Goal: Task Accomplishment & Management: Use online tool/utility

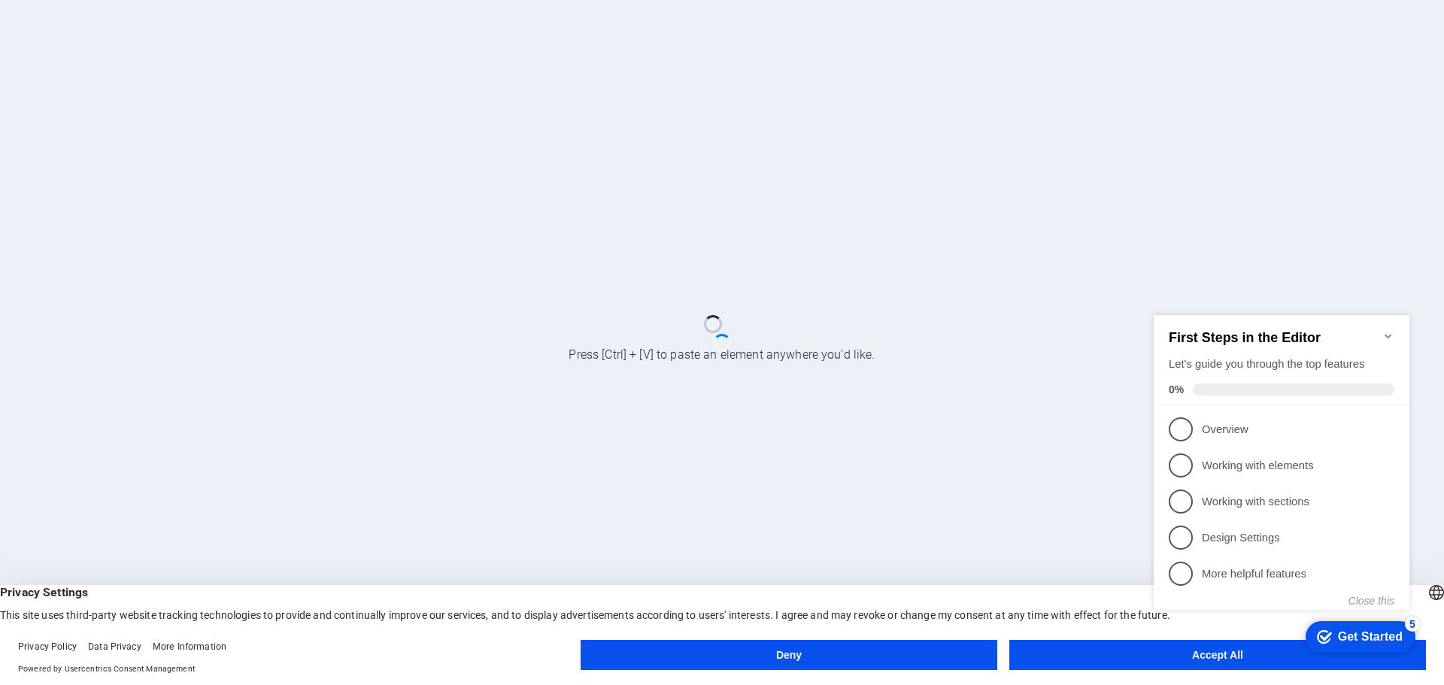
click at [1384, 331] on icon "Minimize checklist" at bounding box center [1388, 336] width 12 height 12
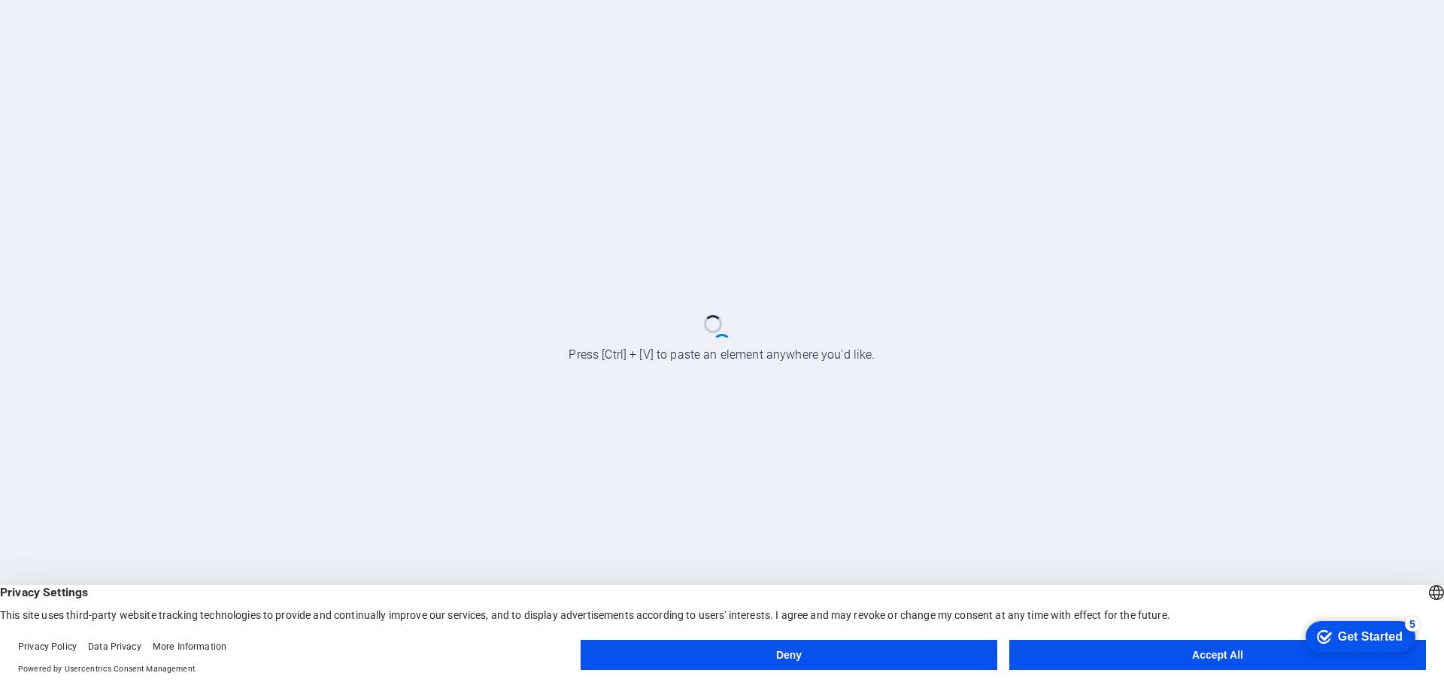
click at [1209, 656] on button "Accept All" at bounding box center [1217, 655] width 417 height 30
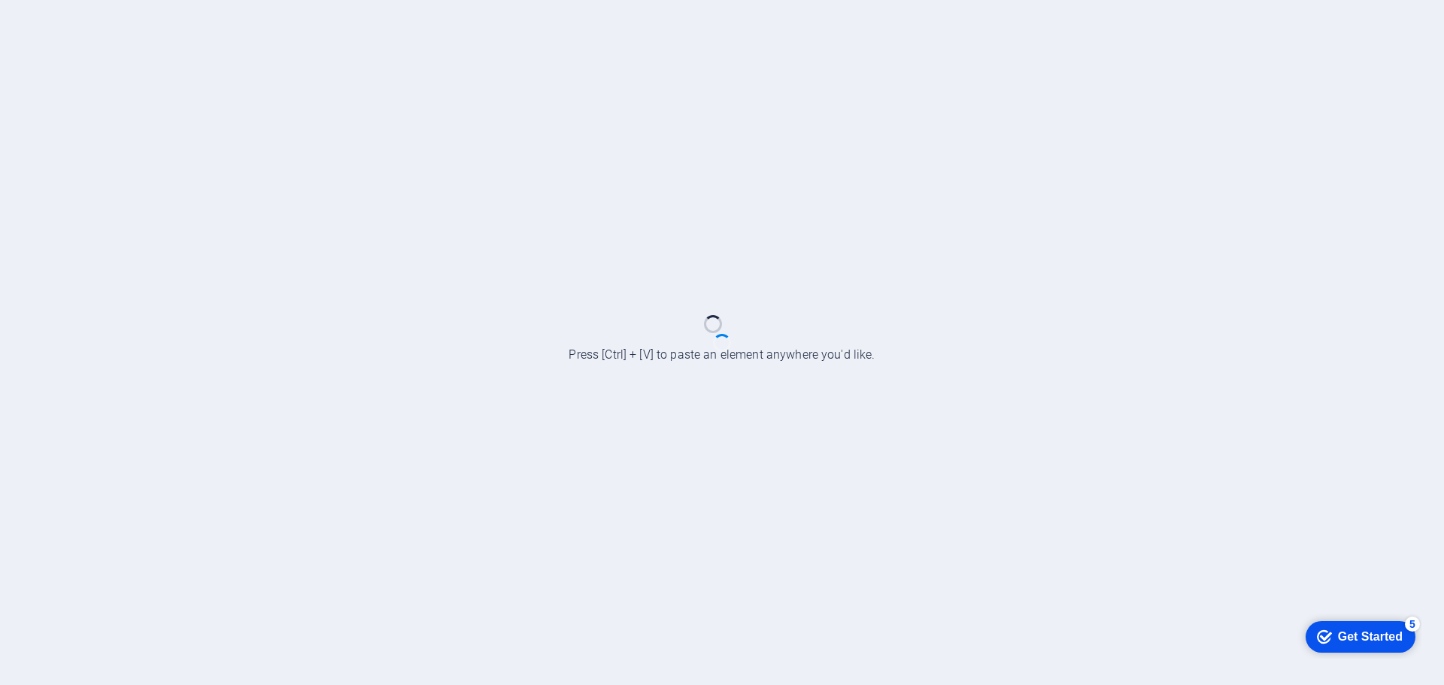
click at [1369, 634] on div "Get Started" at bounding box center [1370, 637] width 65 height 14
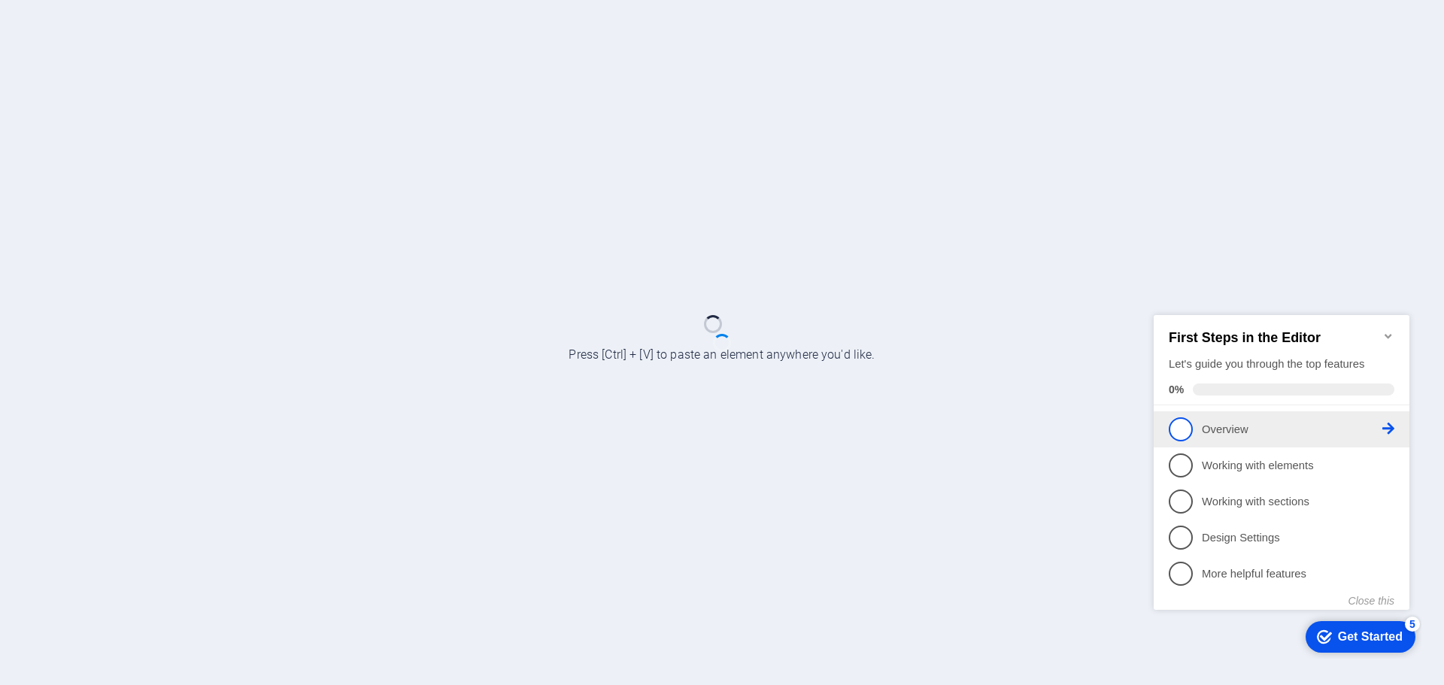
click at [1176, 426] on span "1" at bounding box center [1181, 429] width 24 height 24
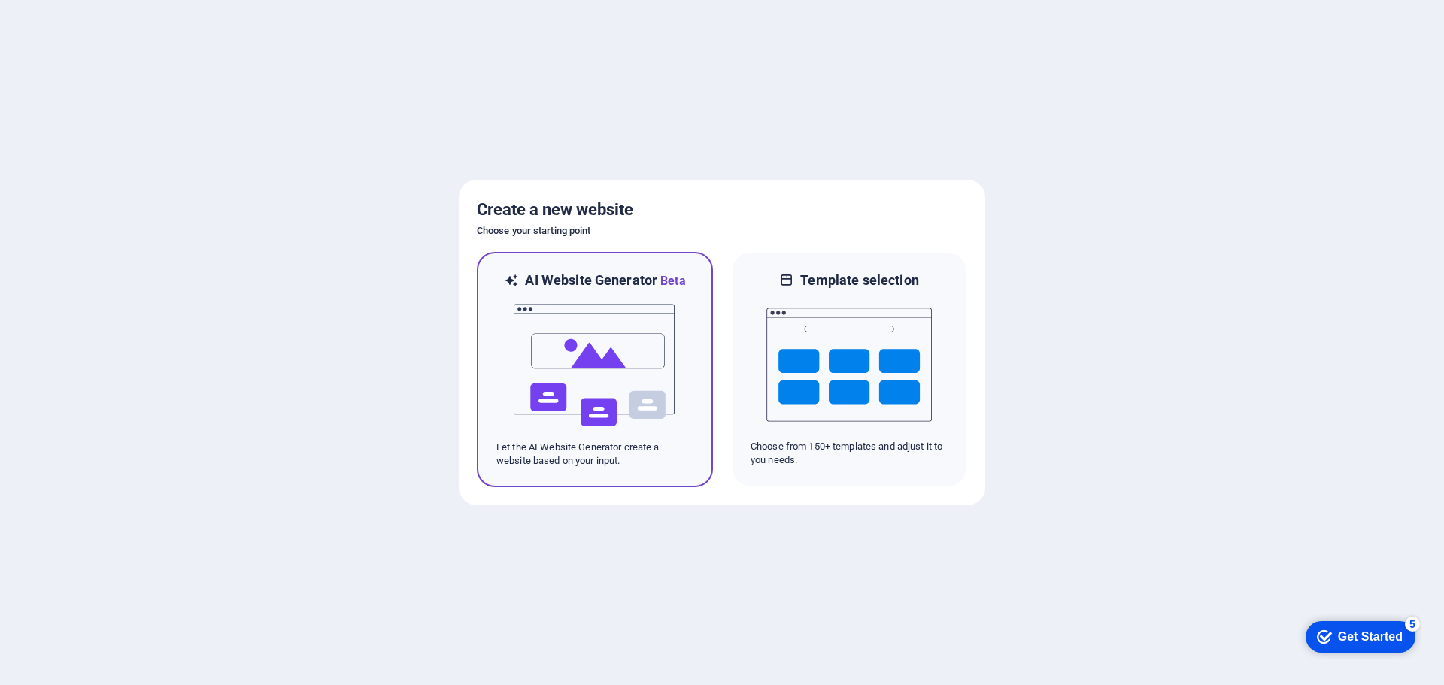
click at [587, 326] on img at bounding box center [594, 365] width 165 height 150
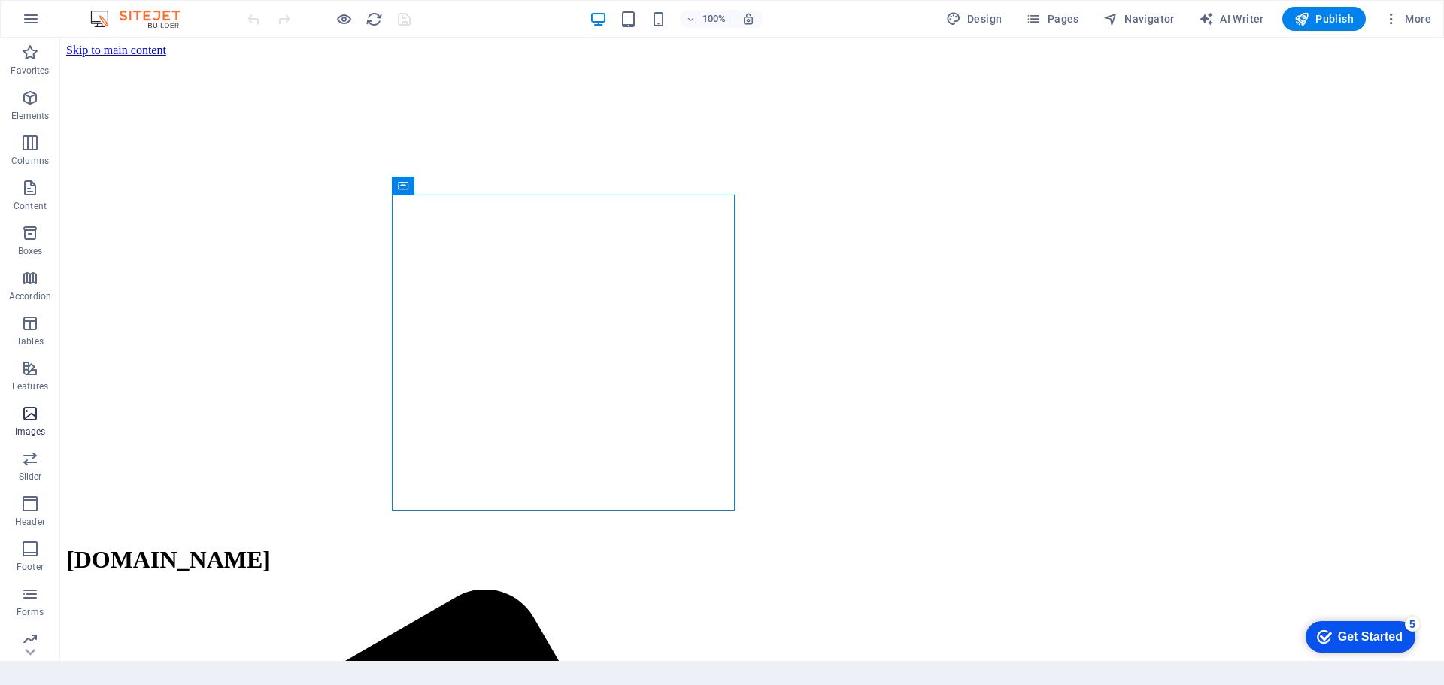
scroll to position [376, 0]
